Goal: Task Accomplishment & Management: Use online tool/utility

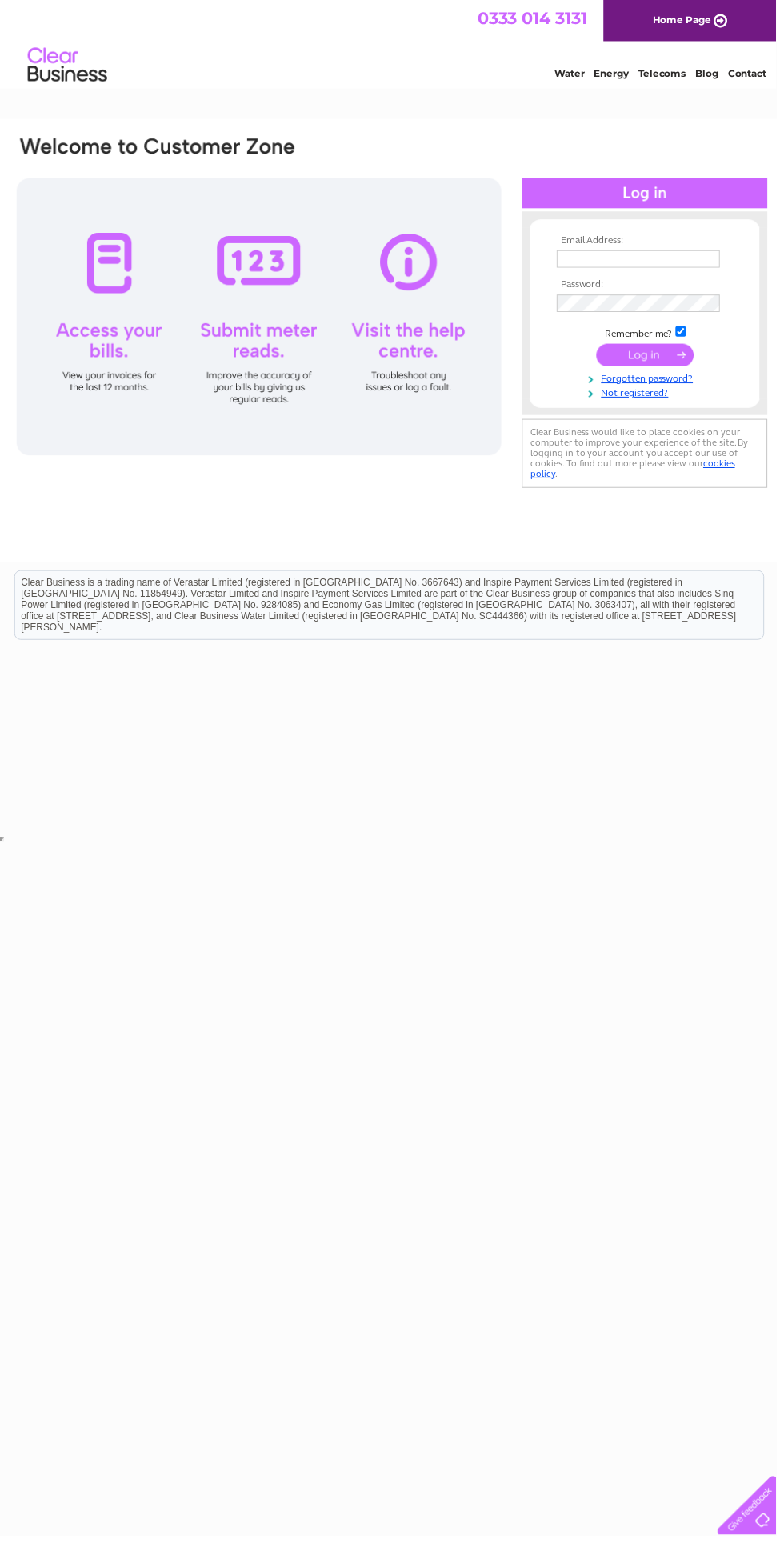
click at [673, 262] on input "text" at bounding box center [644, 261] width 164 height 17
type input "markjohnsapple@gmail.com"
click at [602, 347] on input "submit" at bounding box center [651, 359] width 98 height 23
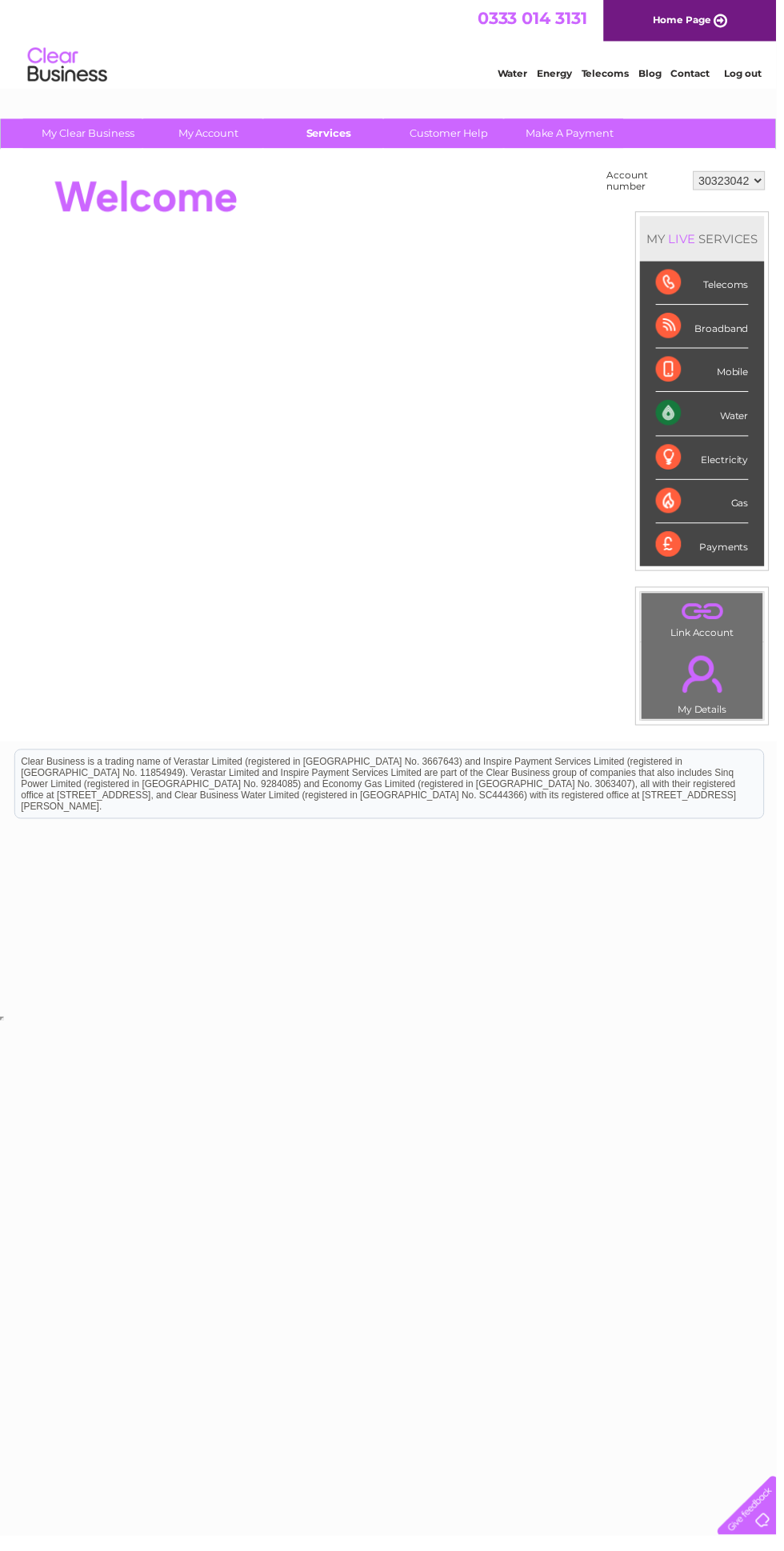
click at [333, 138] on link "Services" at bounding box center [332, 135] width 132 height 30
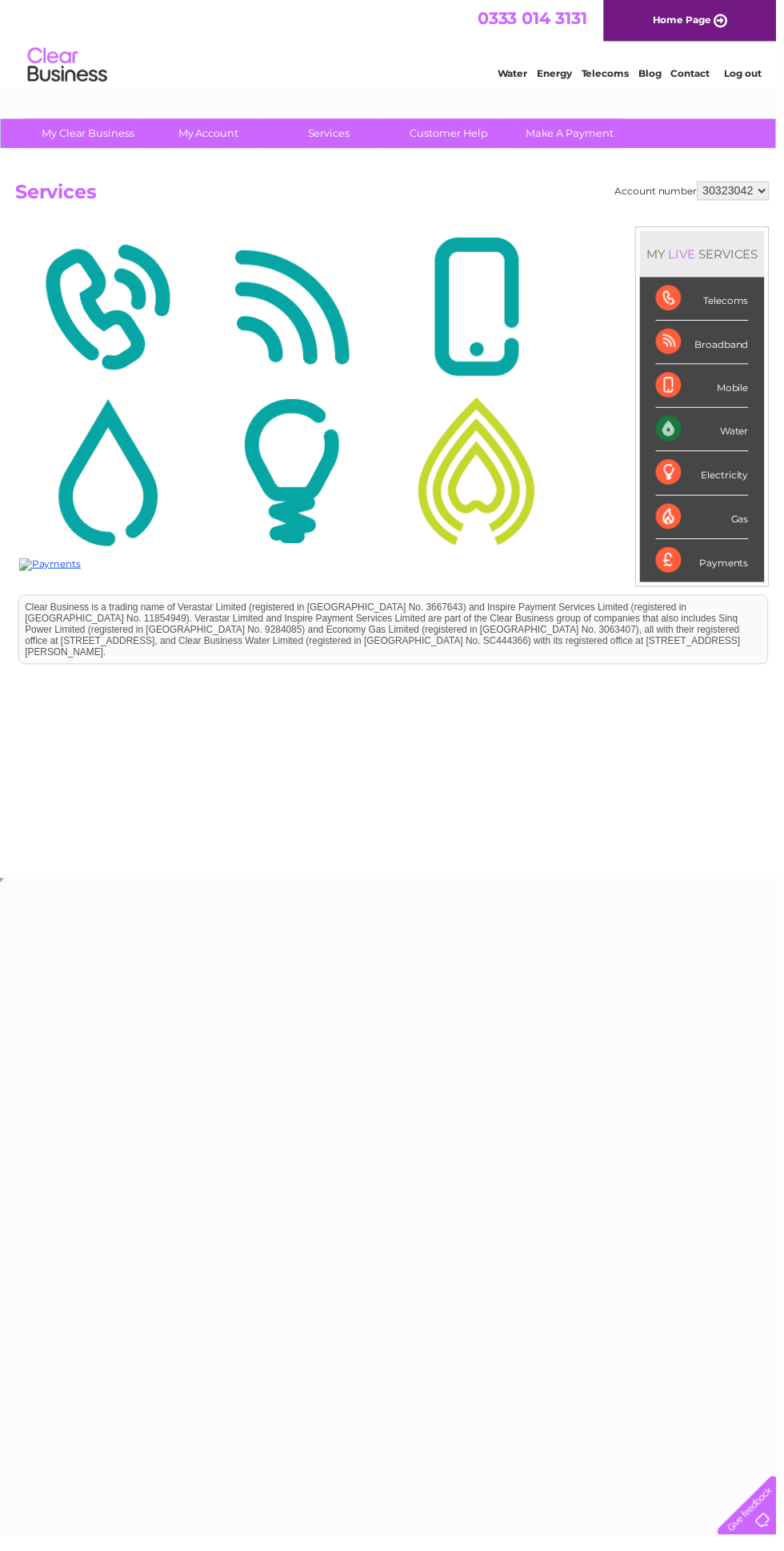
click at [380, 275] on img at bounding box center [294, 310] width 178 height 155
click at [358, 133] on link "Services" at bounding box center [332, 135] width 132 height 30
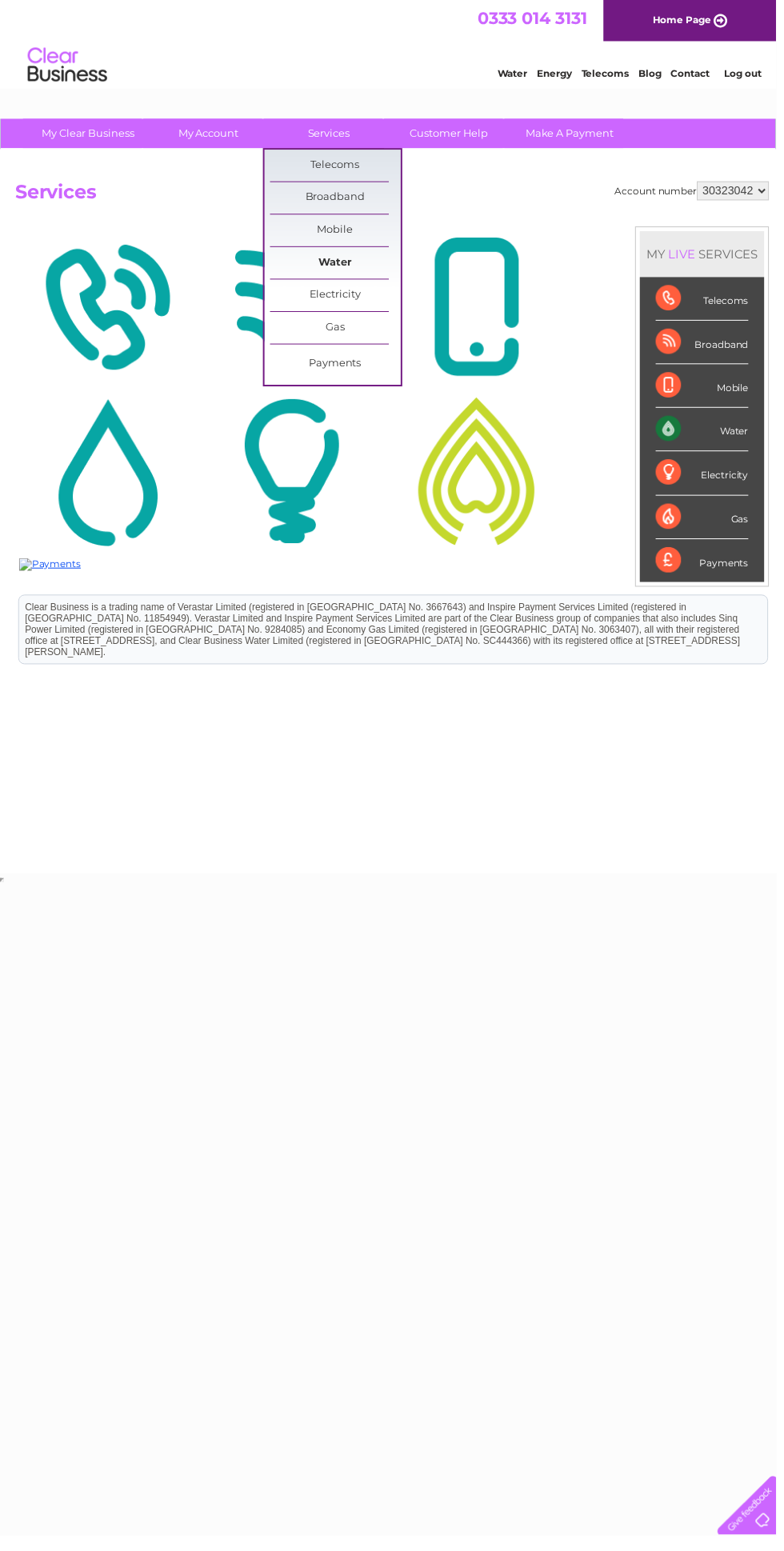
click at [373, 271] on link "Water" at bounding box center [338, 265] width 132 height 32
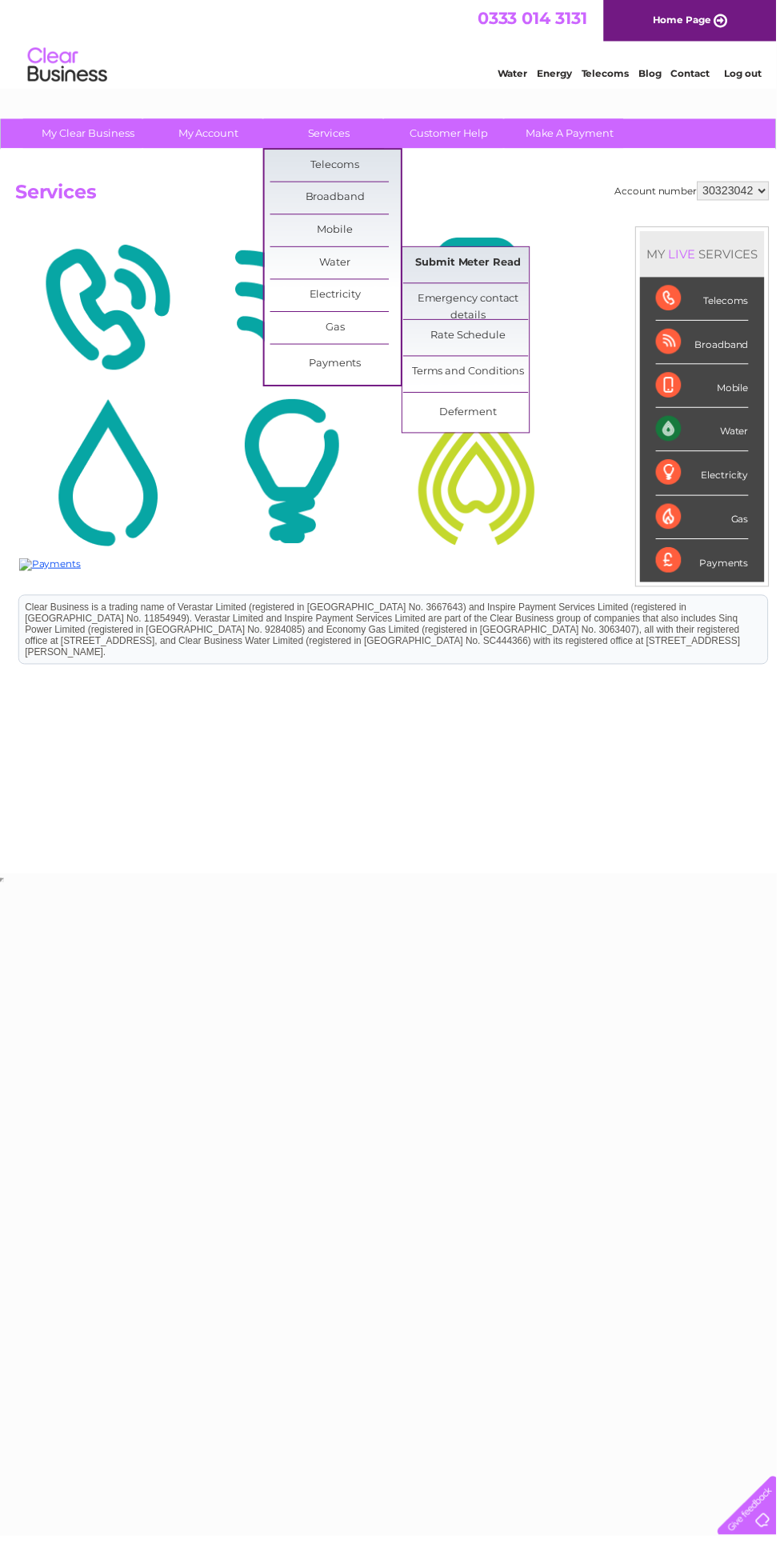
click at [519, 266] on link "Submit Meter Read" at bounding box center [473, 265] width 132 height 32
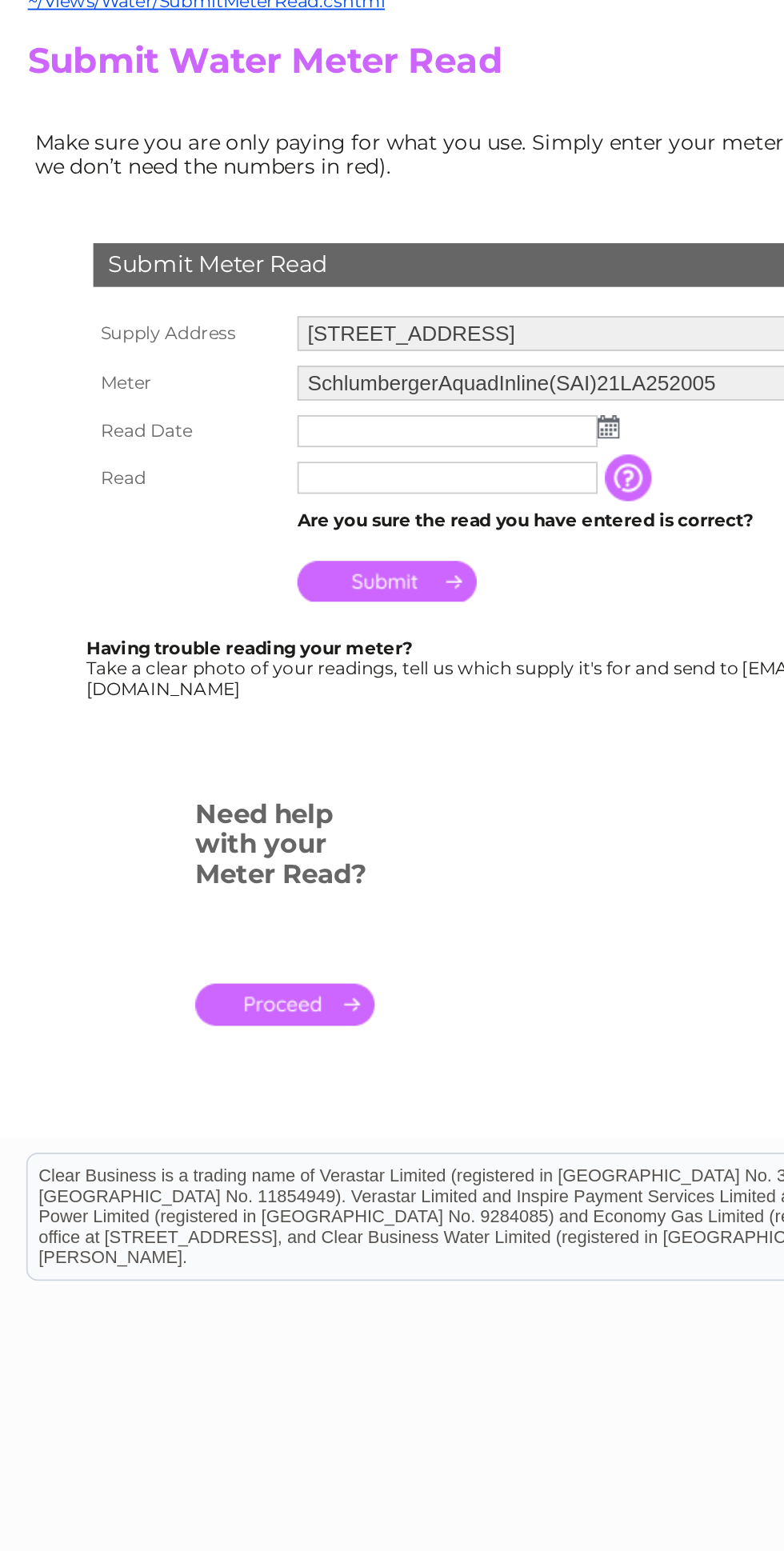
click at [219, 412] on input "text" at bounding box center [245, 409] width 164 height 17
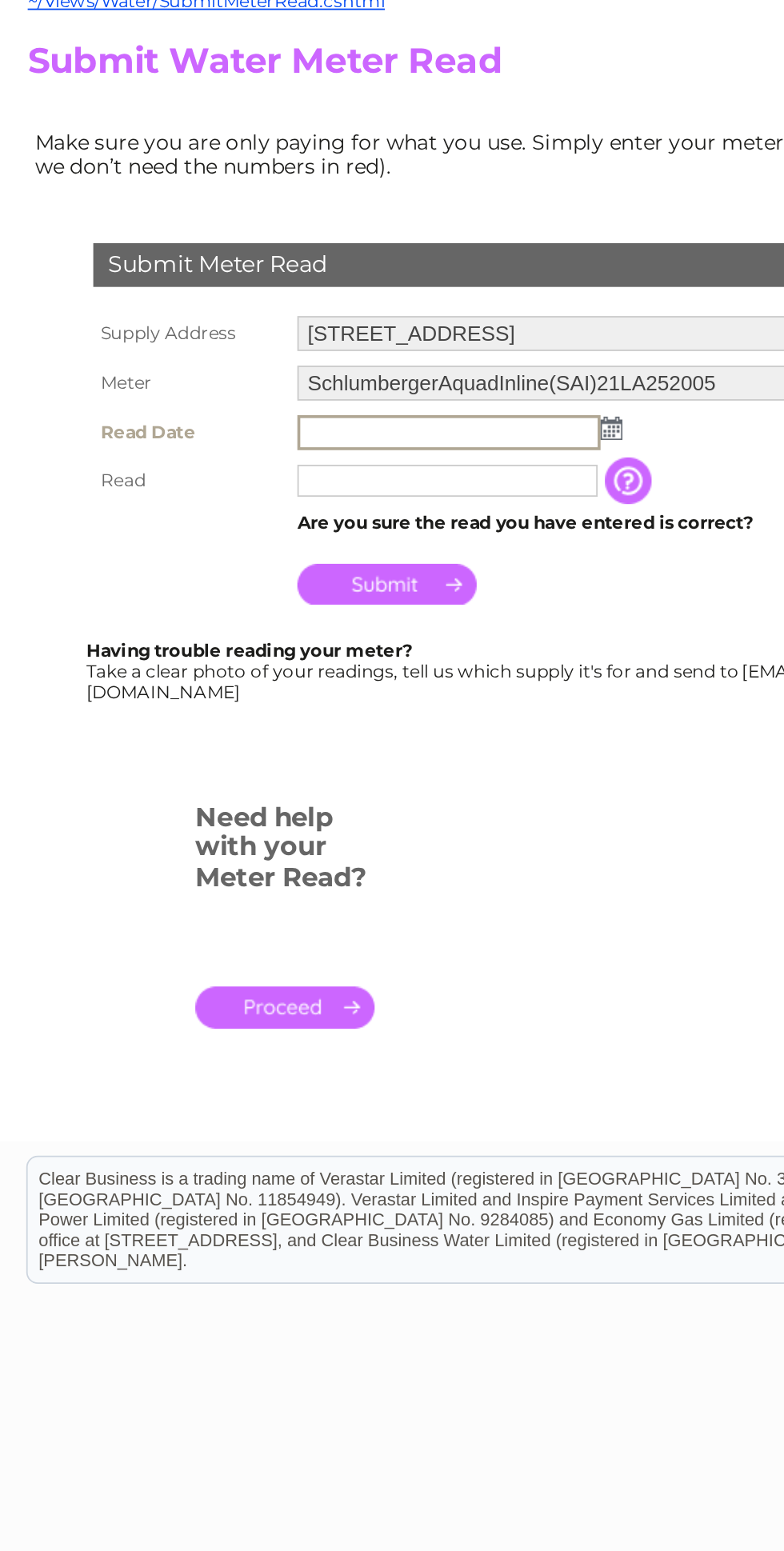
click at [340, 407] on td at bounding box center [324, 409] width 330 height 27
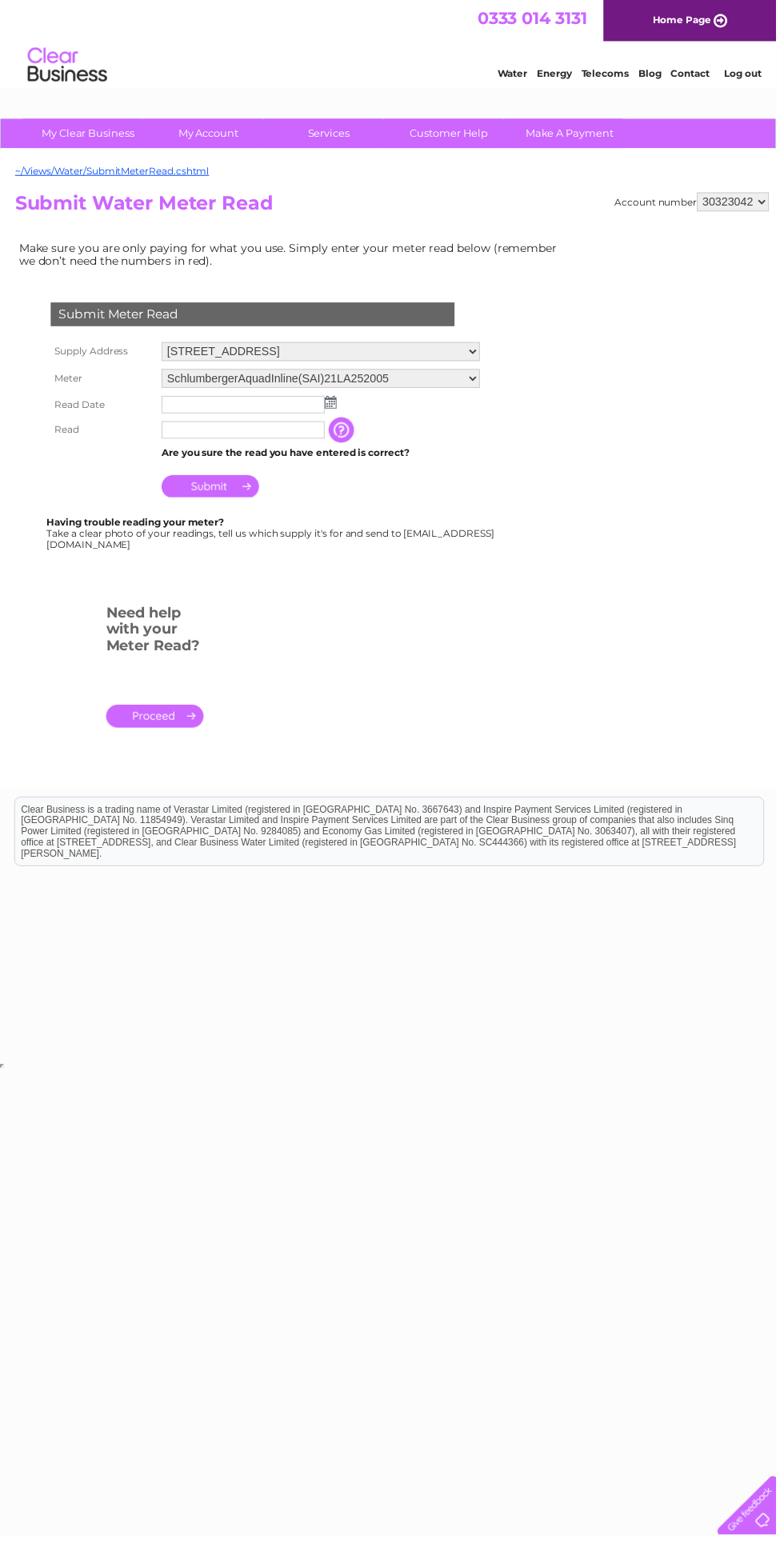
click at [332, 406] on img at bounding box center [334, 406] width 12 height 13
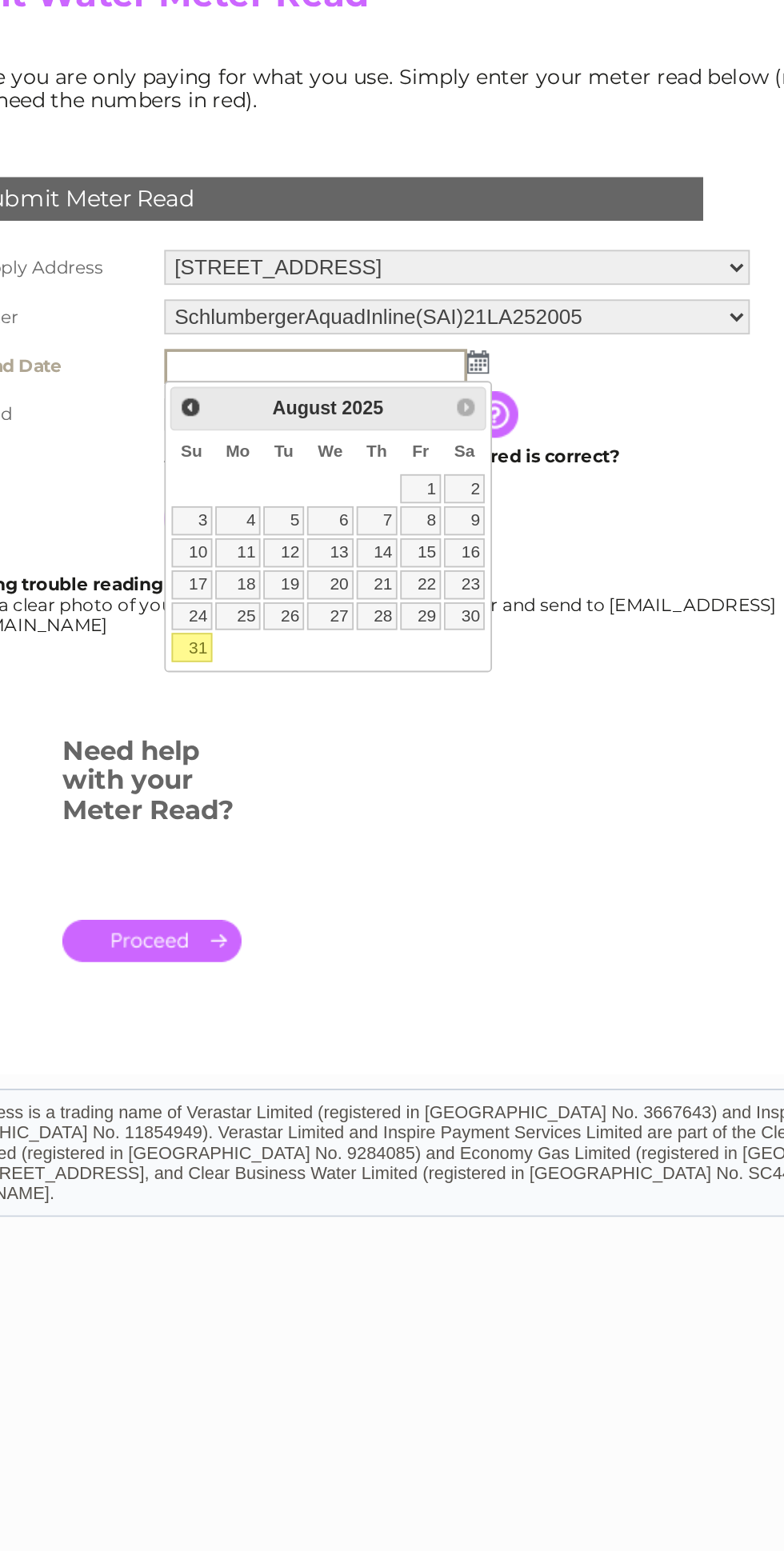
click at [178, 567] on link "31" at bounding box center [178, 564] width 23 height 16
type input "2025/08/31"
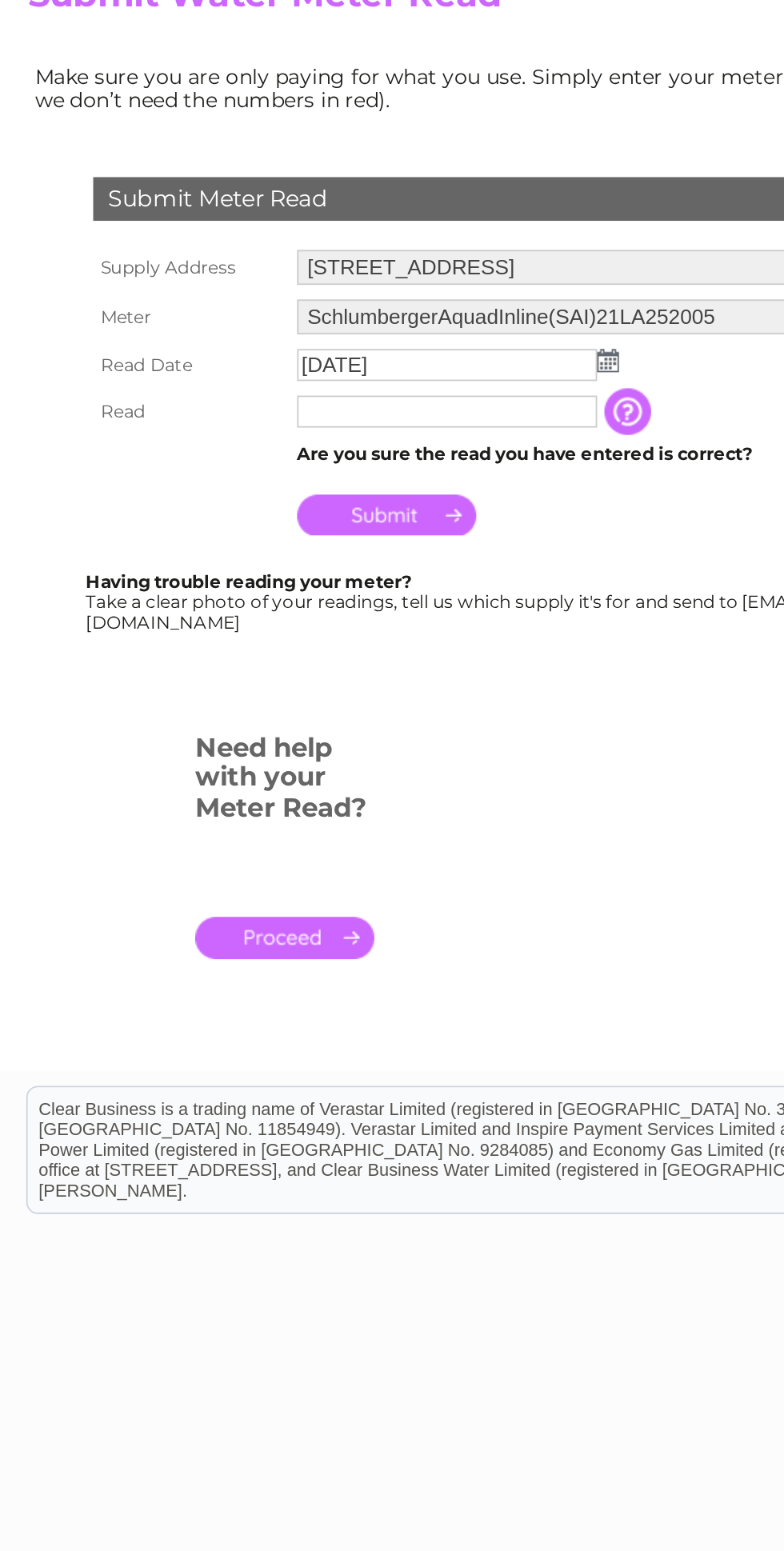
click at [254, 439] on input "text" at bounding box center [245, 434] width 164 height 17
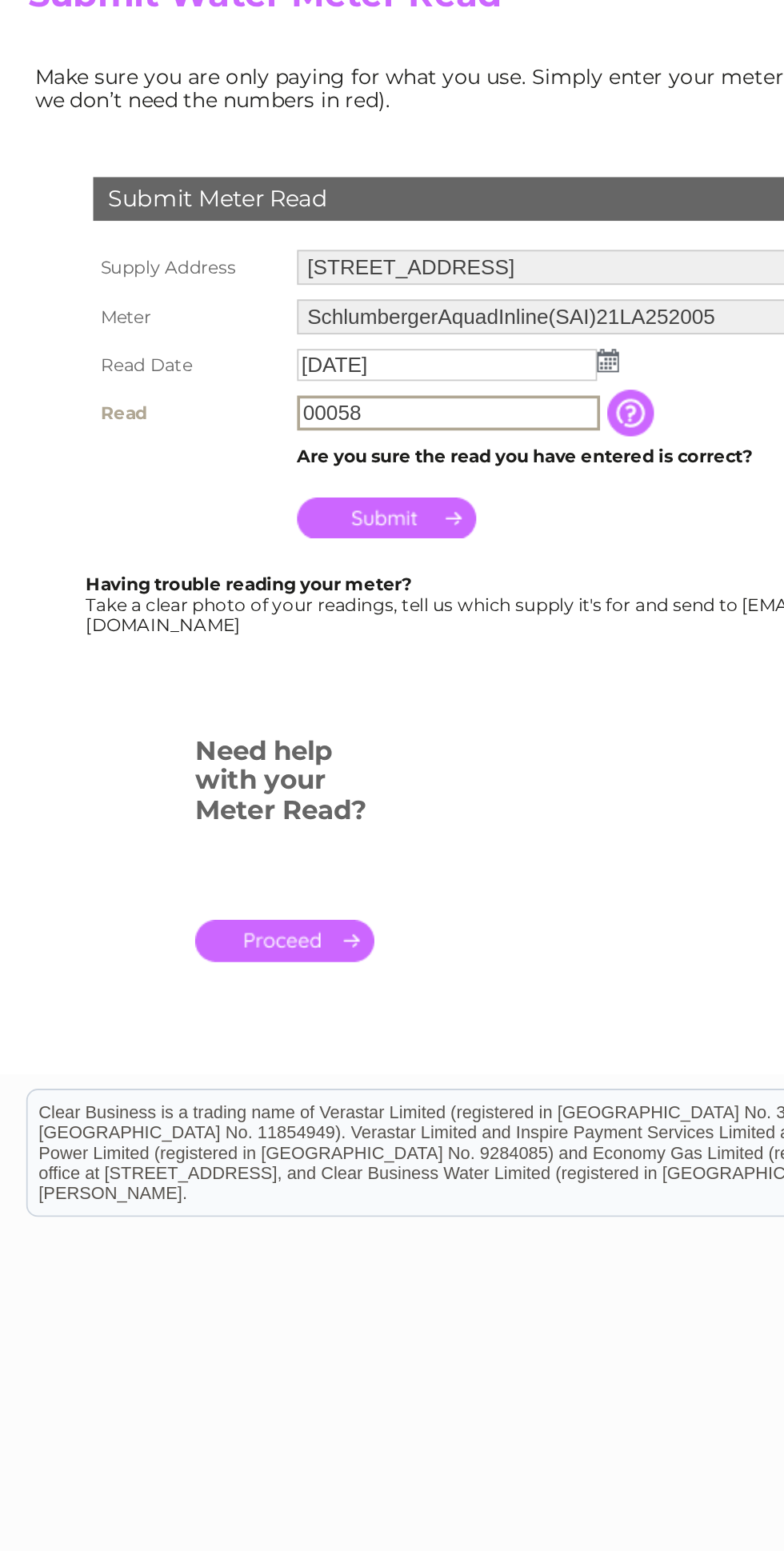
type input "00058"
click at [222, 494] on input "Submit" at bounding box center [211, 493] width 98 height 23
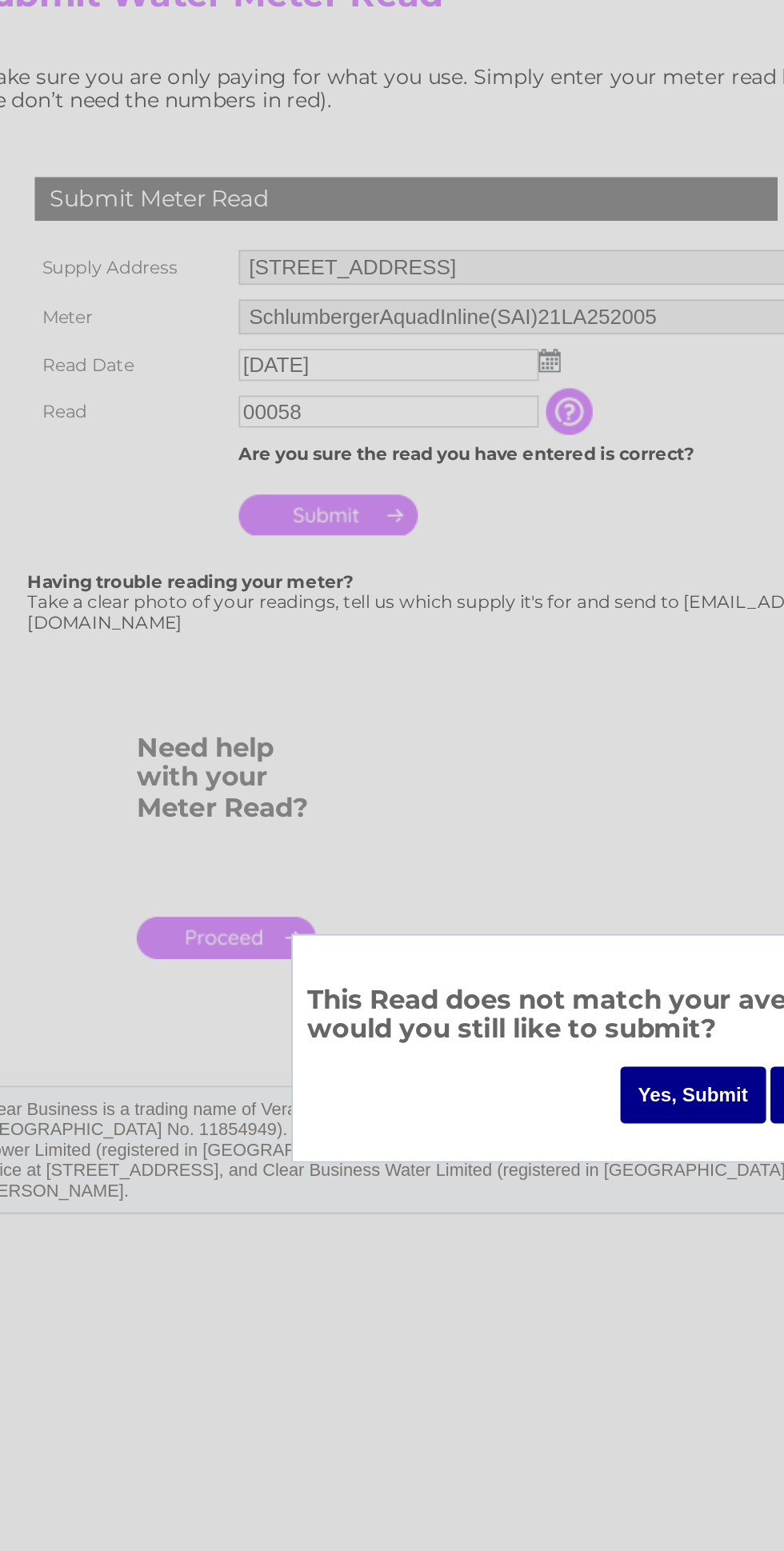
click at [407, 808] on input "Yes, Submit" at bounding box center [412, 810] width 80 height 31
